Goal: Task Accomplishment & Management: Use online tool/utility

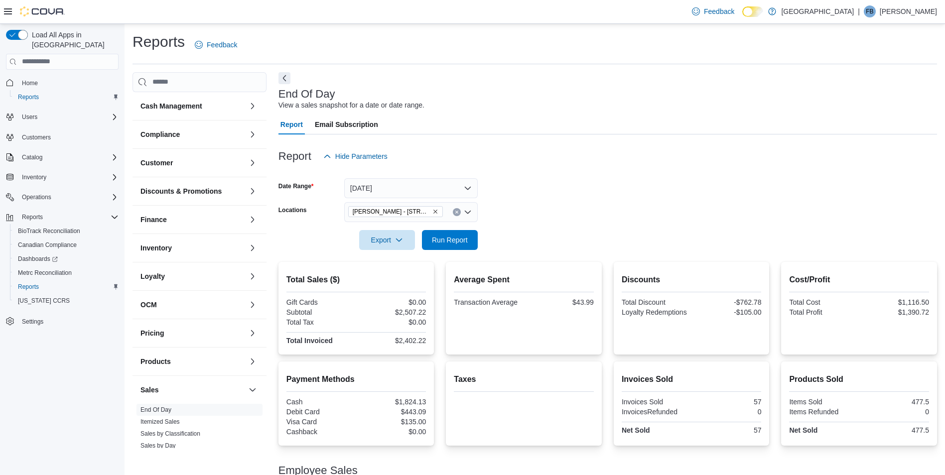
scroll to position [15, 0]
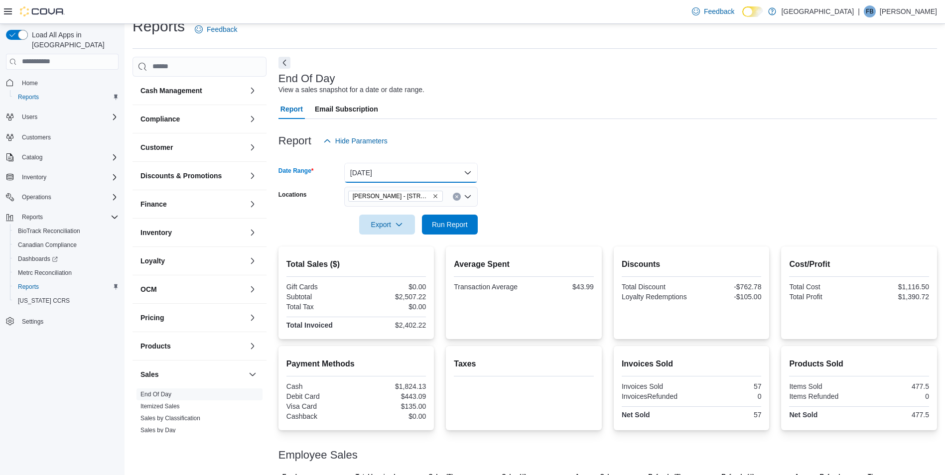
click at [412, 178] on button "[DATE]" at bounding box center [410, 173] width 133 height 20
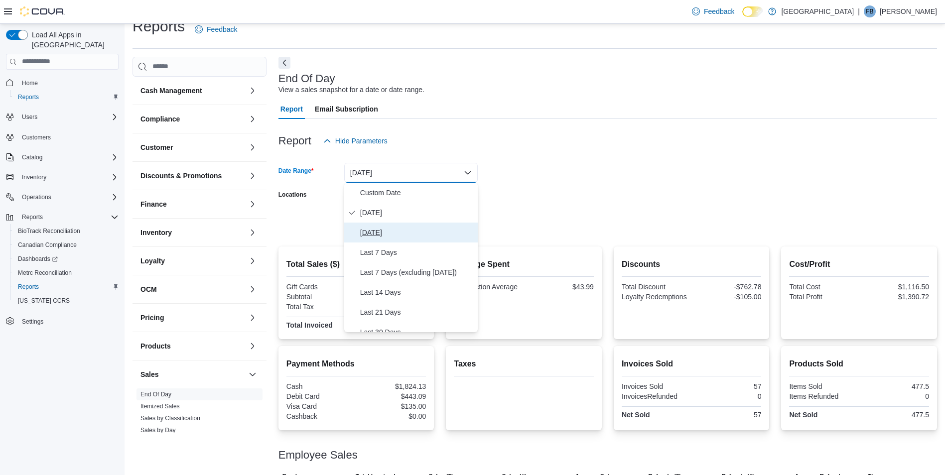
drag, startPoint x: 406, startPoint y: 236, endPoint x: 507, endPoint y: 212, distance: 103.9
click at [406, 235] on span "[DATE]" at bounding box center [417, 233] width 114 height 12
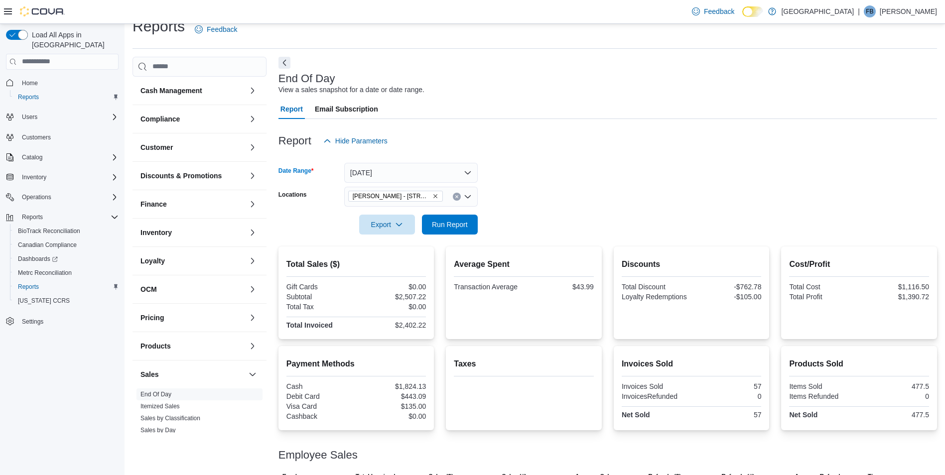
click at [478, 226] on form "Date Range Yesterday Locations Moore - 105 SE 19th St Export Run Report" at bounding box center [607, 193] width 658 height 84
click at [469, 226] on span "Run Report" at bounding box center [450, 224] width 44 height 20
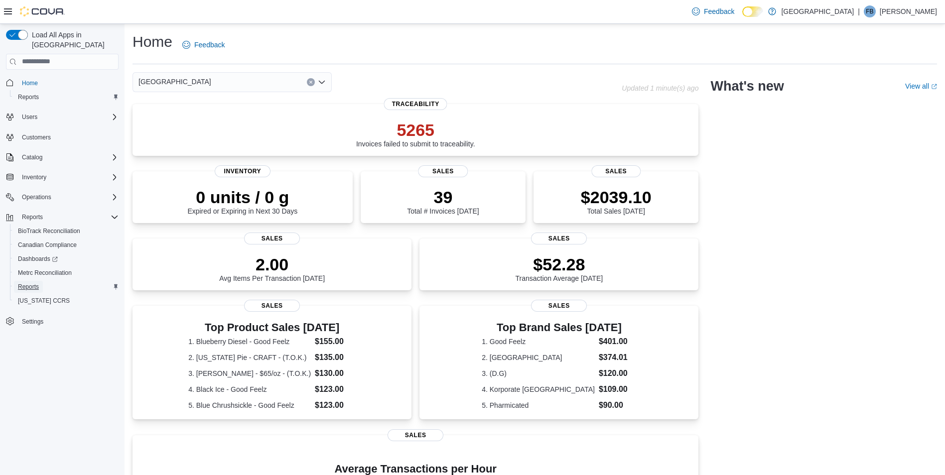
click at [31, 283] on span "Reports" at bounding box center [28, 287] width 21 height 8
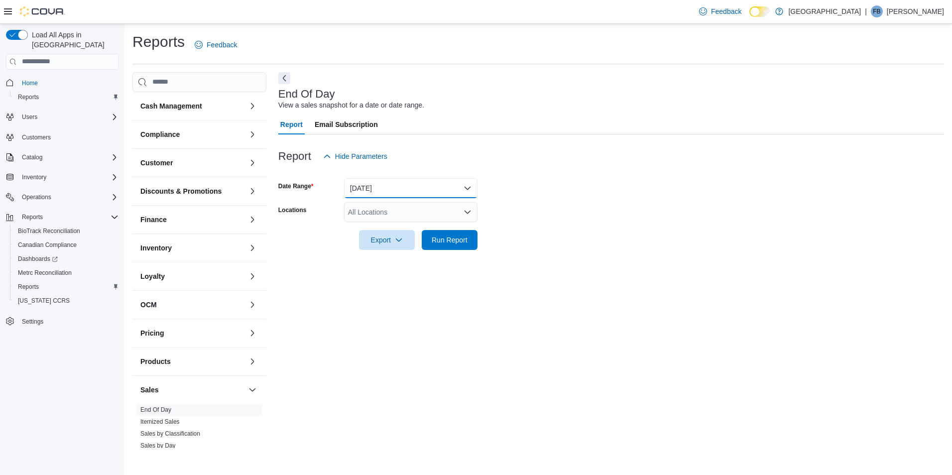
click at [401, 184] on button "[DATE]" at bounding box center [410, 188] width 133 height 20
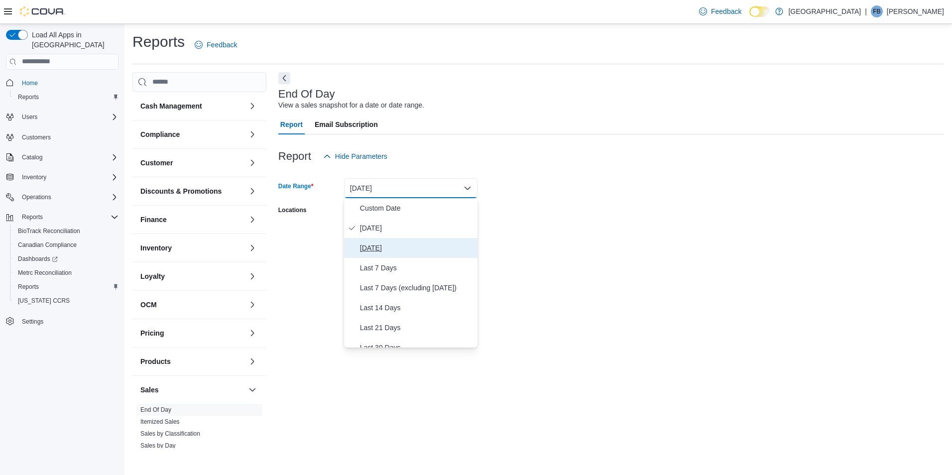
click at [382, 249] on span "[DATE]" at bounding box center [417, 248] width 114 height 12
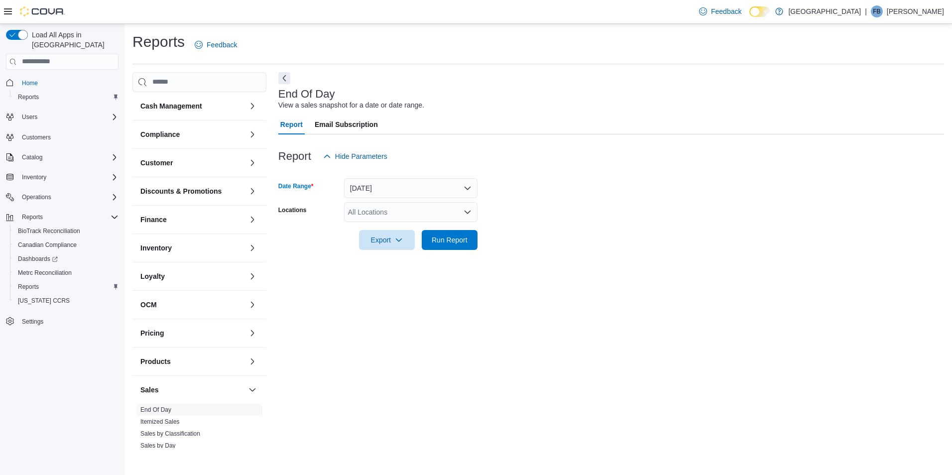
click at [394, 212] on div "All Locations" at bounding box center [410, 212] width 133 height 20
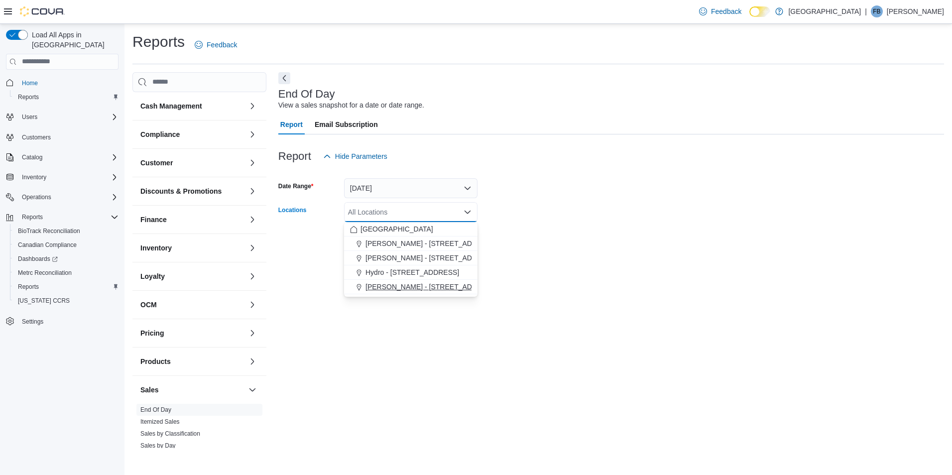
drag, startPoint x: 392, startPoint y: 284, endPoint x: 562, endPoint y: 226, distance: 179.6
click at [394, 284] on span "[PERSON_NAME] - [STREET_ADDRESS]" at bounding box center [432, 287] width 132 height 10
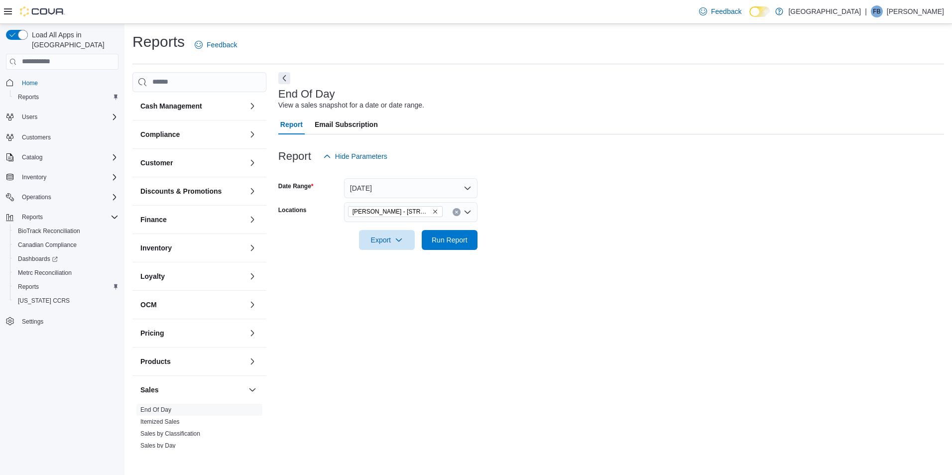
drag, startPoint x: 566, startPoint y: 226, endPoint x: 549, endPoint y: 226, distance: 16.9
click at [564, 226] on div at bounding box center [611, 226] width 666 height 8
click at [451, 245] on span "Run Report" at bounding box center [450, 240] width 44 height 20
